Goal: Check status: Check status

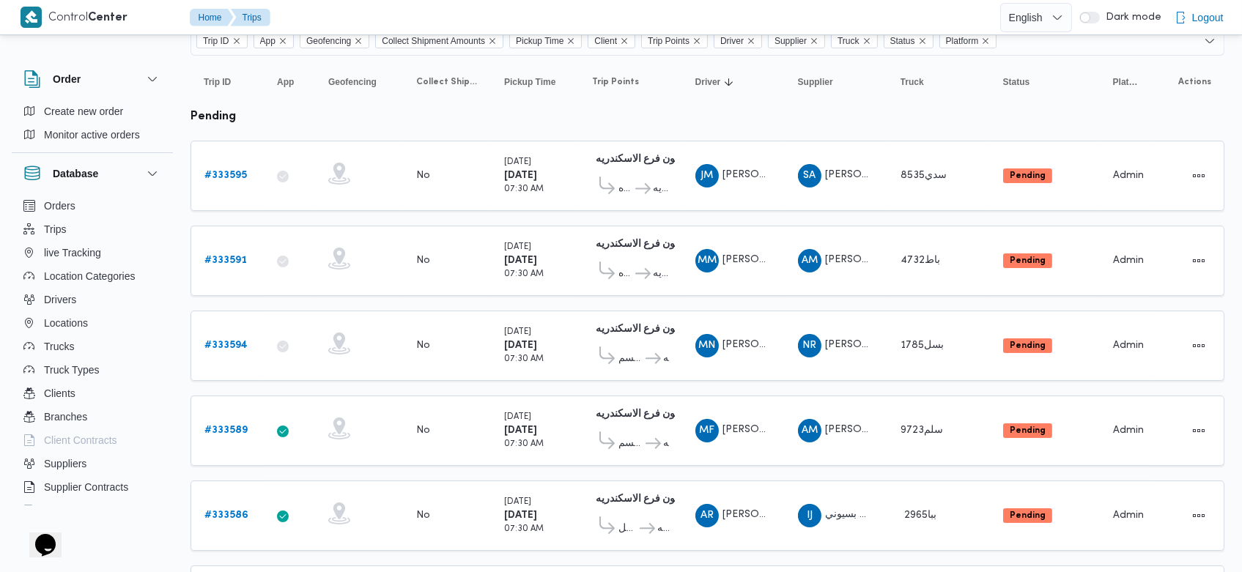
scroll to position [116, 0]
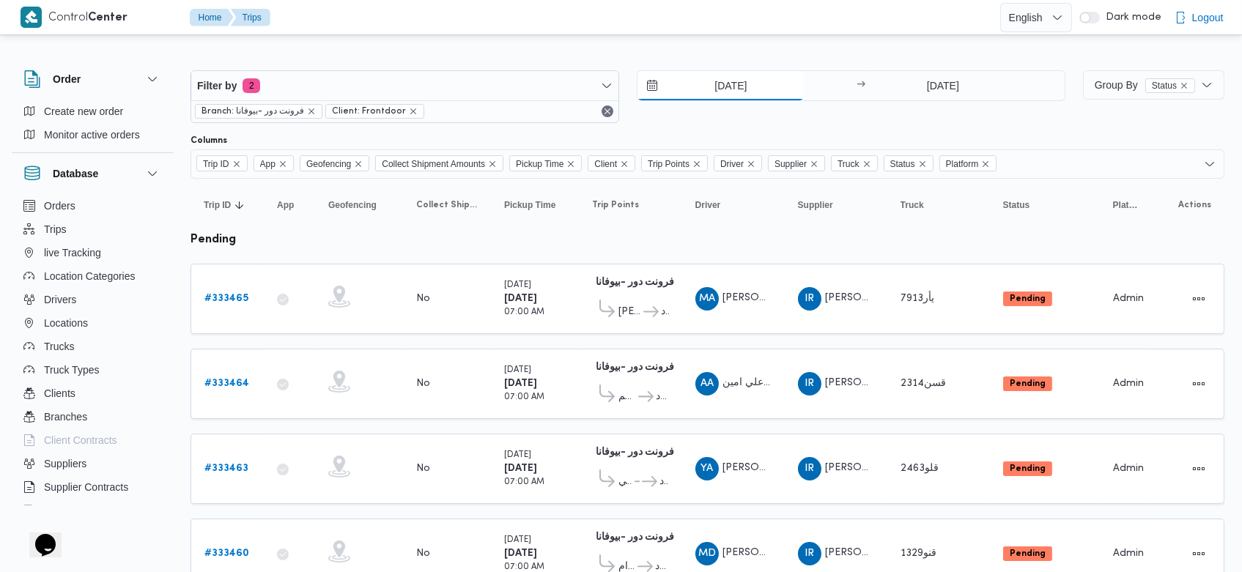
click at [705, 84] on input "26/8/2025" at bounding box center [720, 85] width 166 height 29
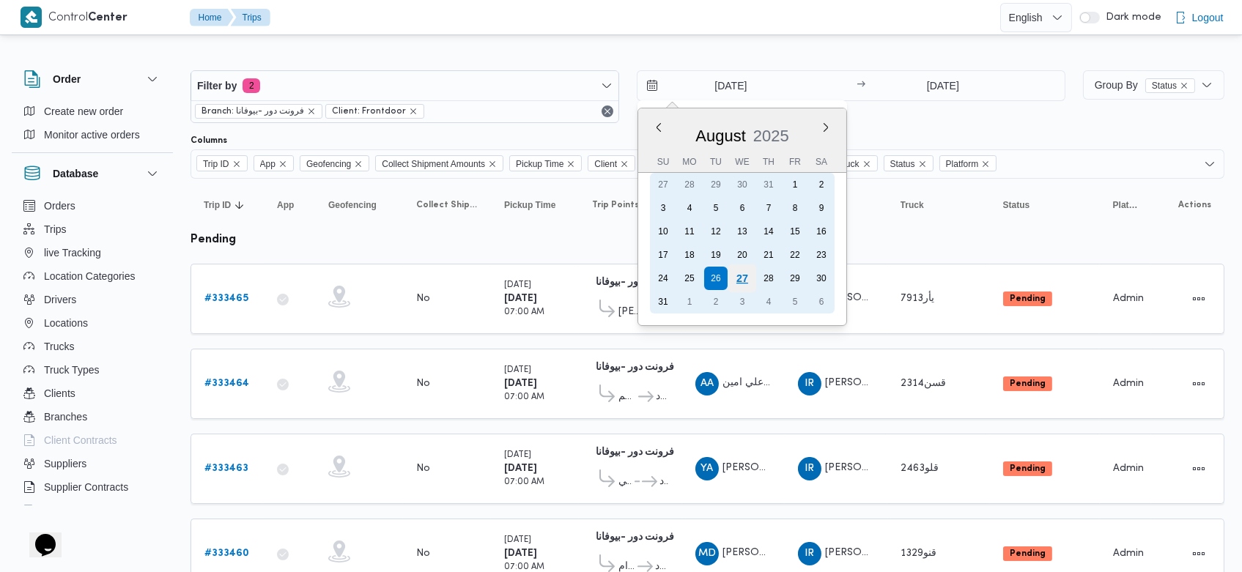
click at [738, 277] on div "27" at bounding box center [742, 278] width 28 height 28
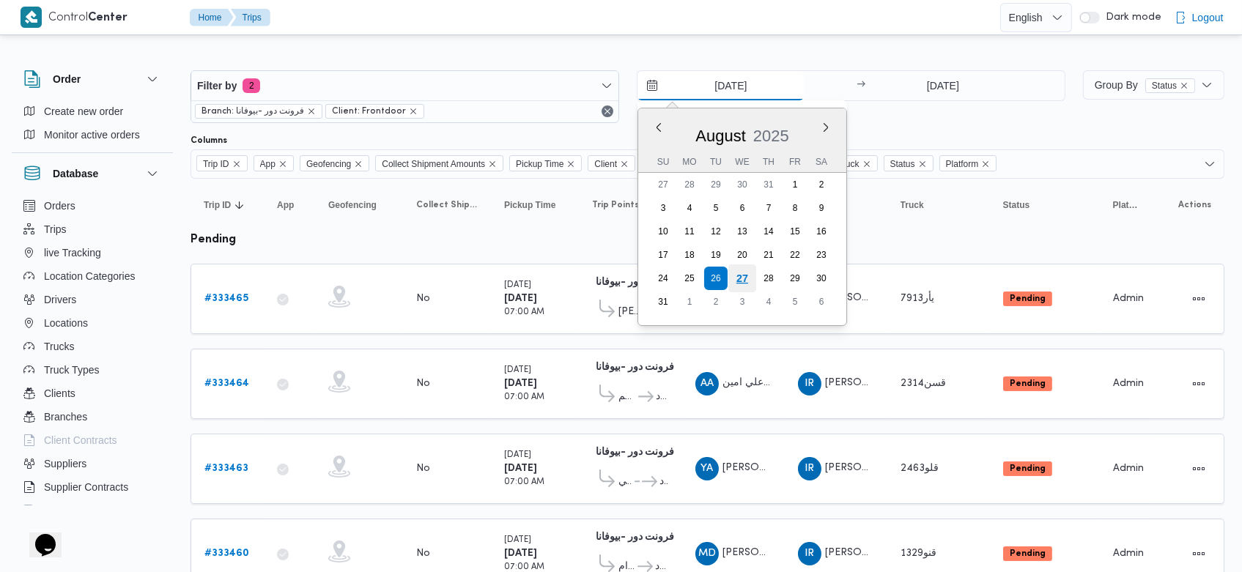
type input "[DATE]"
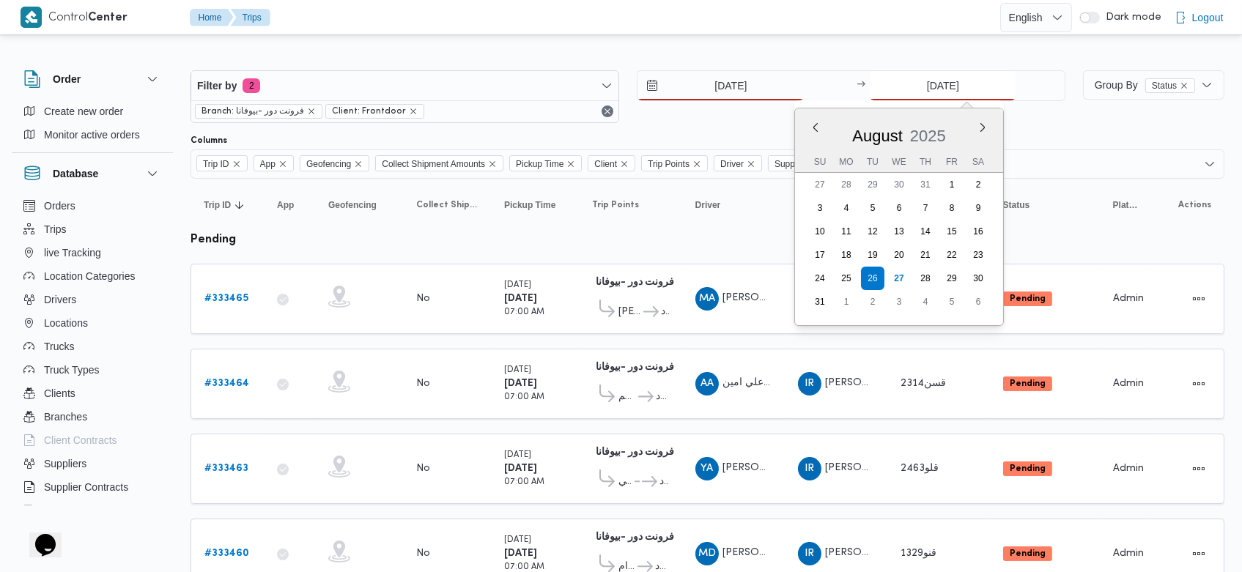
click at [913, 81] on input "26/8/2025" at bounding box center [943, 85] width 146 height 29
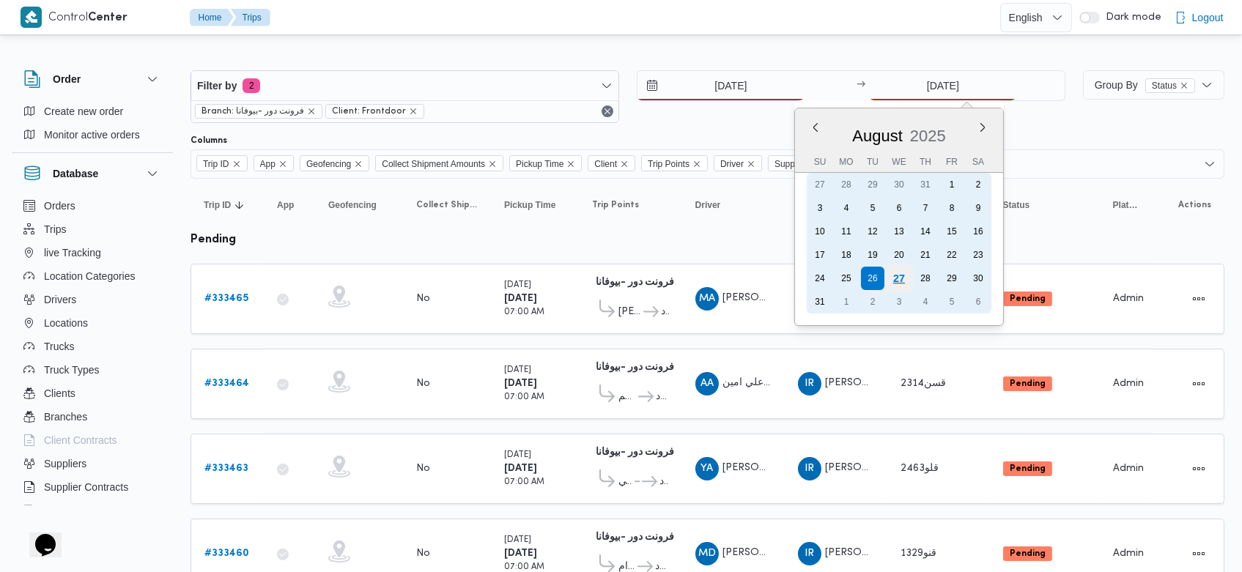
click at [903, 274] on div "27" at bounding box center [899, 278] width 28 height 28
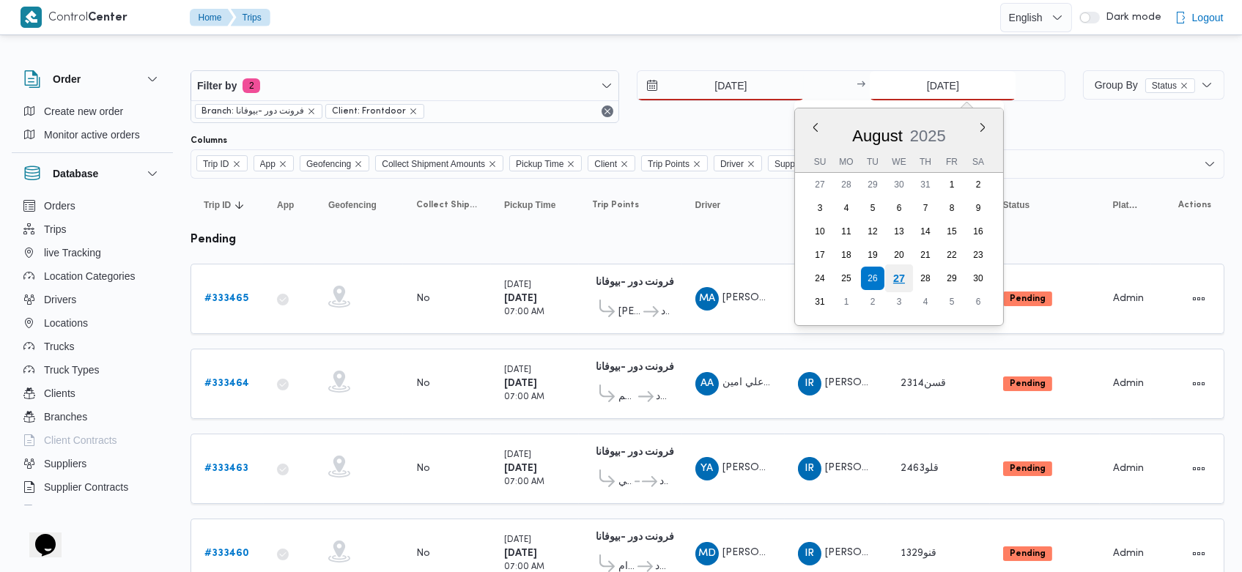
type input "[DATE]"
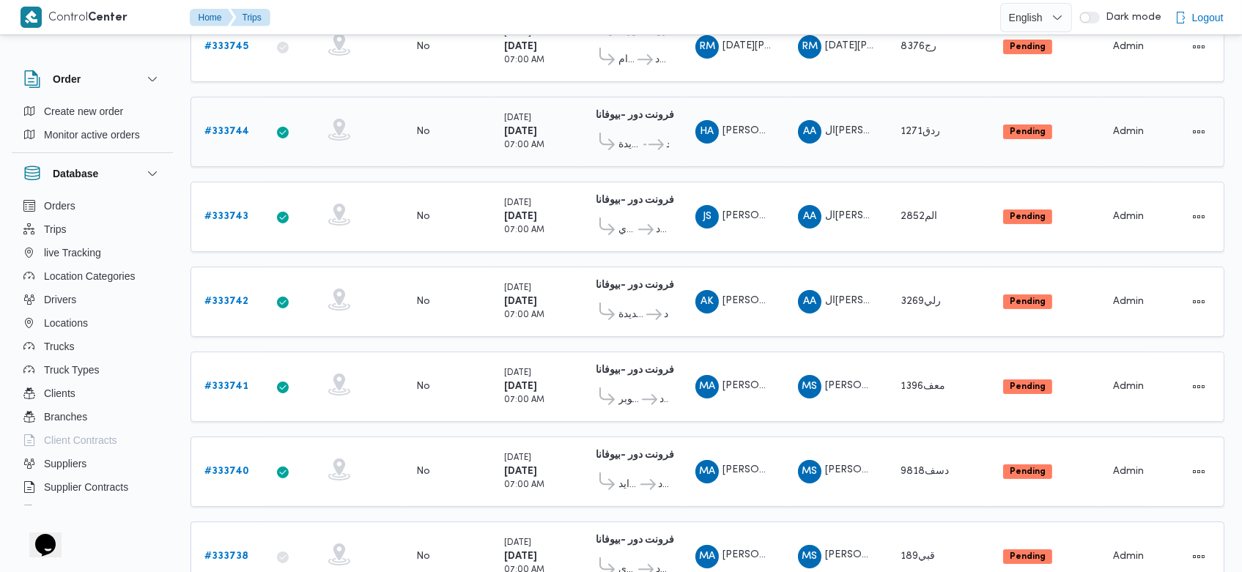
scroll to position [593, 0]
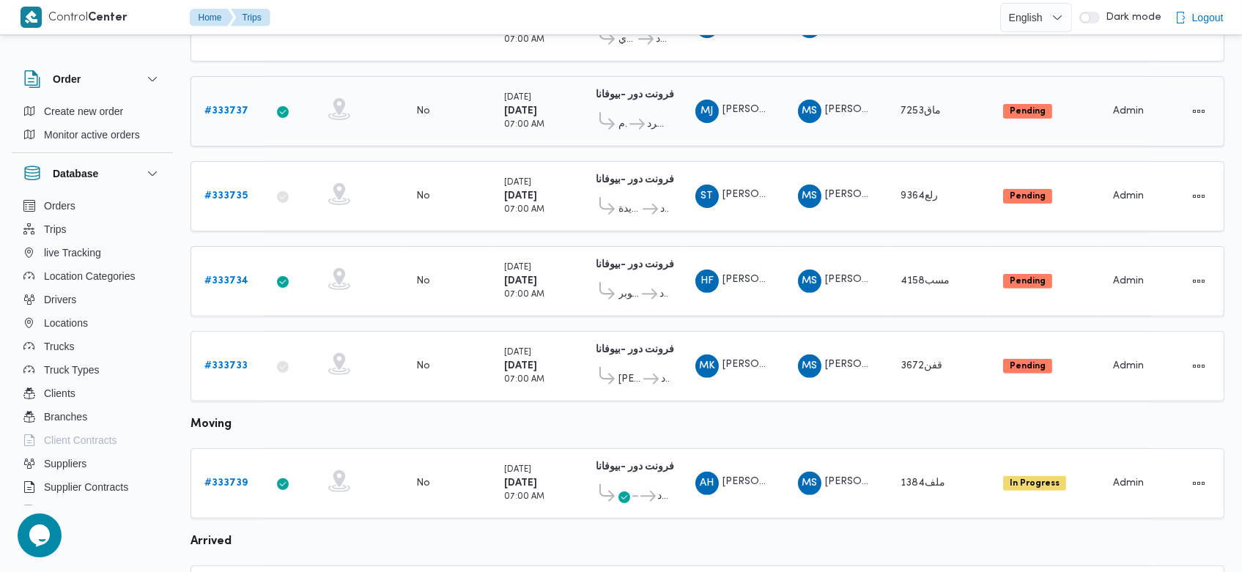
scroll to position [1450, 0]
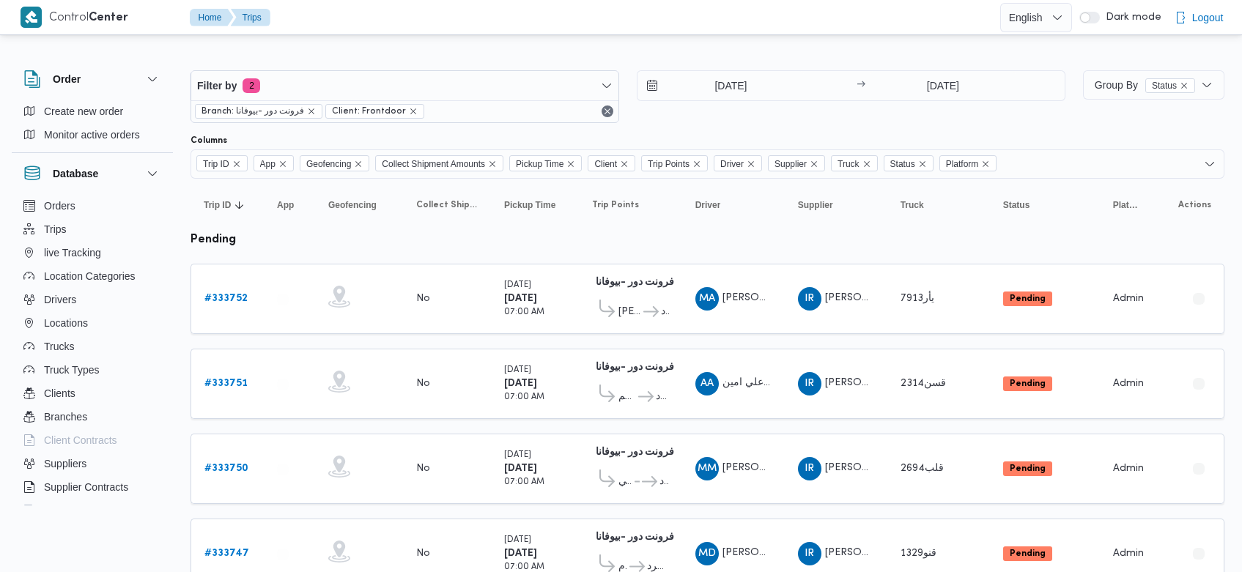
drag, startPoint x: 0, startPoint y: 0, endPoint x: 1220, endPoint y: 437, distance: 1296.0
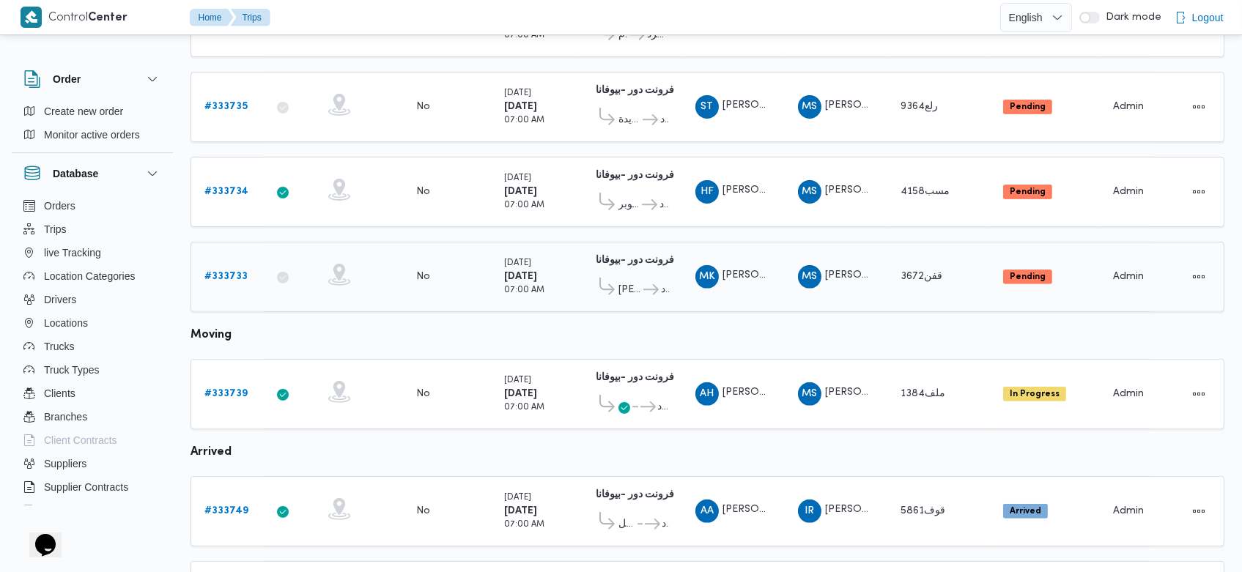
scroll to position [1125, 0]
